Goal: Check status

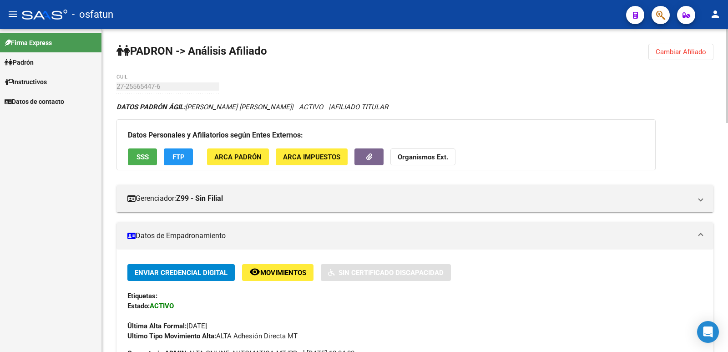
click at [660, 53] on span "Cambiar Afiliado" at bounding box center [680, 52] width 50 height 8
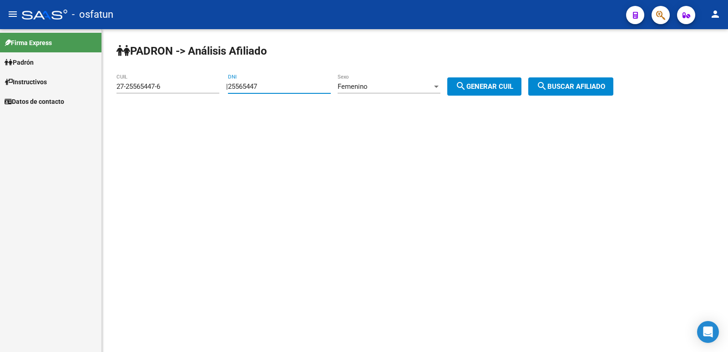
drag, startPoint x: 332, startPoint y: 85, endPoint x: 206, endPoint y: 88, distance: 125.5
click at [206, 88] on app-analisis-afiliado "[PERSON_NAME] -> Análisis Afiliado 27-25565447-6 CUIL | 25565447 DNI Femenino S…" at bounding box center [367, 86] width 503 height 8
paste input "17665325"
type input "17665325"
click at [365, 87] on span "Femenino" at bounding box center [352, 86] width 30 height 8
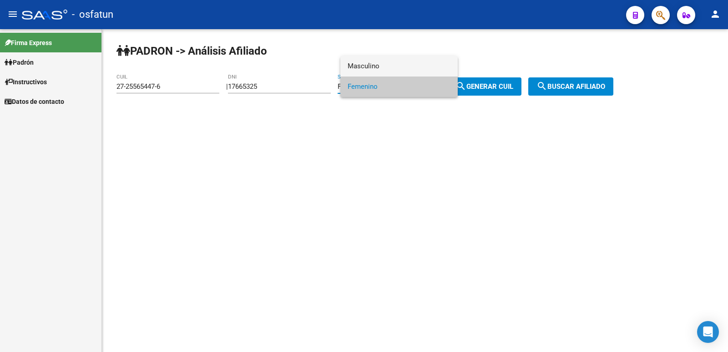
click at [377, 72] on span "Masculino" at bounding box center [398, 66] width 103 height 20
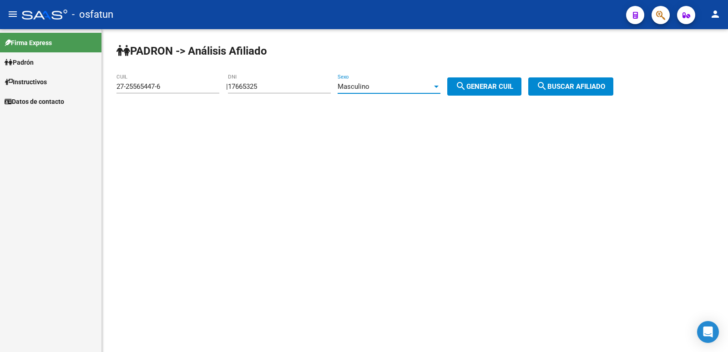
drag, startPoint x: 478, startPoint y: 85, endPoint x: 563, endPoint y: 87, distance: 84.6
click at [480, 85] on span "search Generar CUIL" at bounding box center [484, 86] width 58 height 8
type input "20-17665325-7"
click at [576, 87] on span "search Buscar afiliado" at bounding box center [570, 86] width 69 height 8
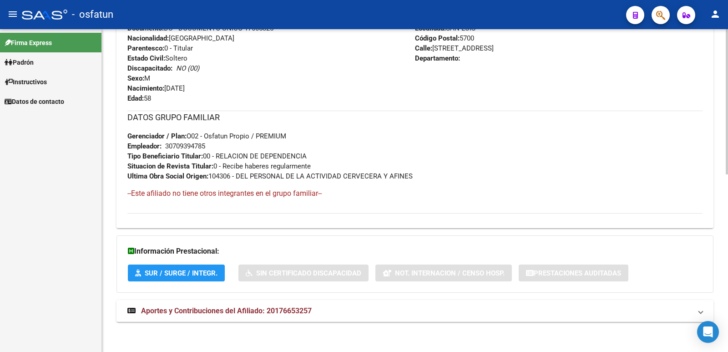
scroll to position [394, 0]
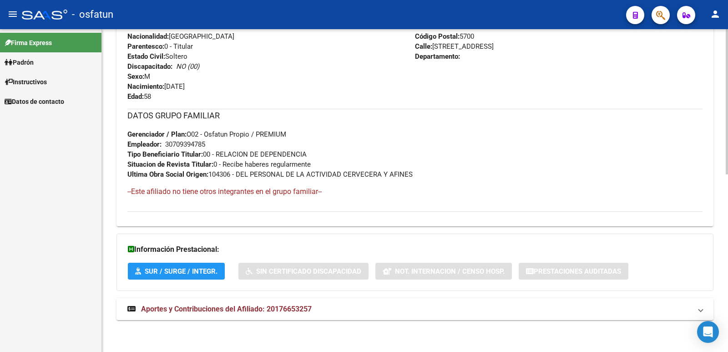
drag, startPoint x: 291, startPoint y: 302, endPoint x: 286, endPoint y: 294, distance: 9.0
click at [291, 302] on mat-expansion-panel-header "Aportes y Contribuciones del Afiliado: 20176653257" at bounding box center [414, 309] width 597 height 22
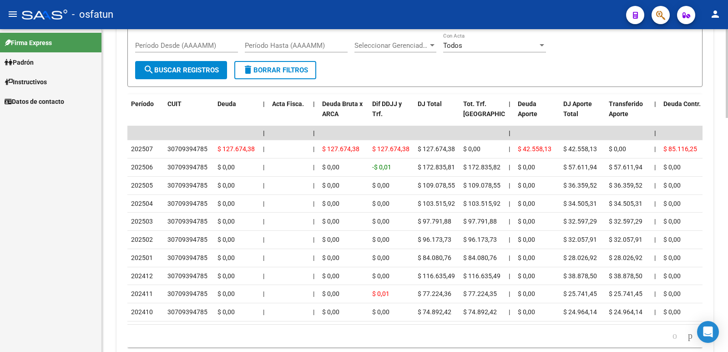
scroll to position [810, 0]
